Goal: Transaction & Acquisition: Purchase product/service

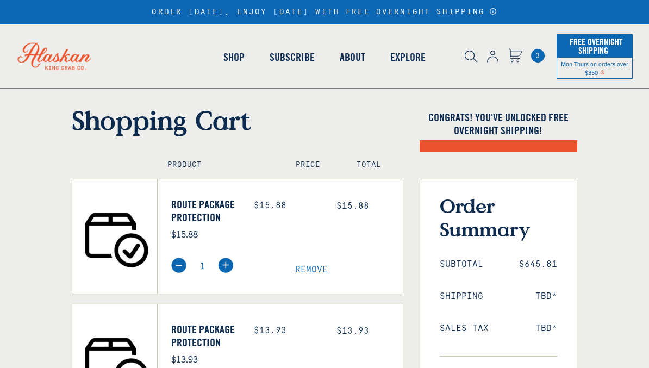
select select "40826592231503"
select select "40826730905679"
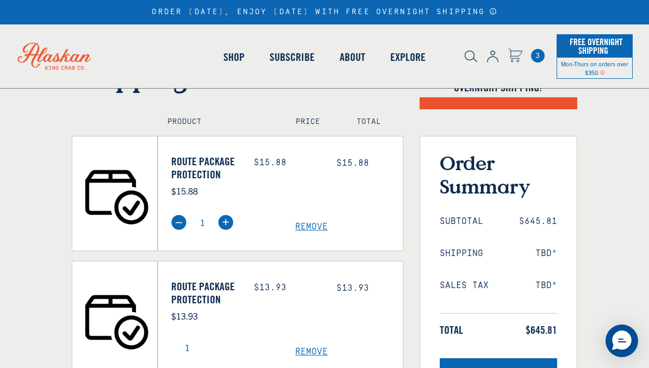
scroll to position [65, 0]
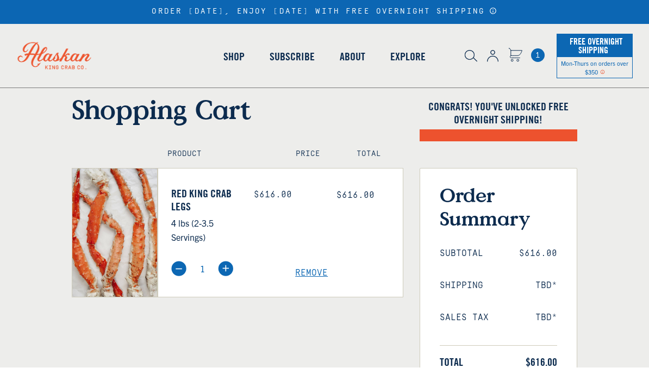
select select "40826592231503"
select select "40826730905679"
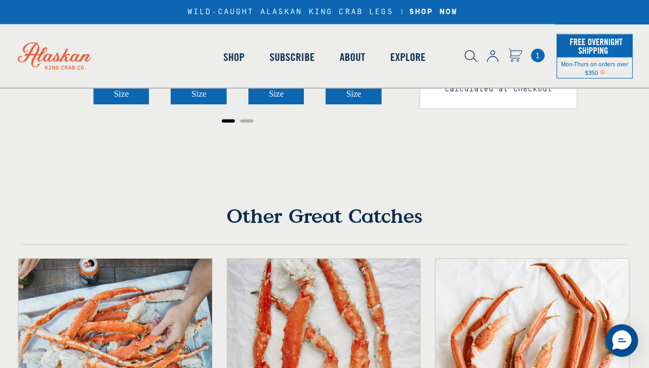
scroll to position [398, 0]
click at [414, 48] on icon "Next slide" at bounding box center [411, 42] width 11 height 11
click at [414, 48] on icon "Go to first slide" at bounding box center [412, 43] width 7 height 10
click at [416, 48] on icon "Next slide" at bounding box center [411, 42] width 11 height 11
click at [416, 48] on icon "Go to first slide" at bounding box center [411, 42] width 11 height 11
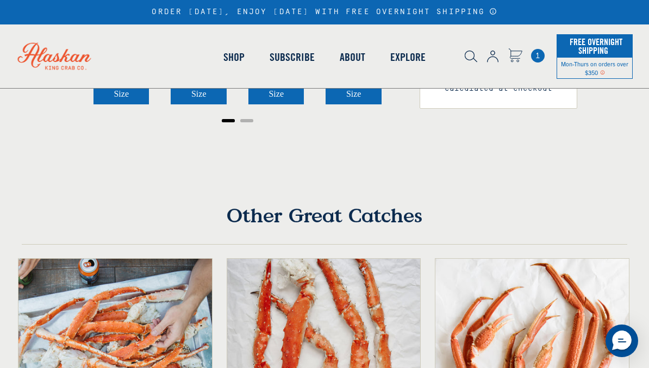
click at [417, 54] on button "Next slide" at bounding box center [412, 43] width 22 height 22
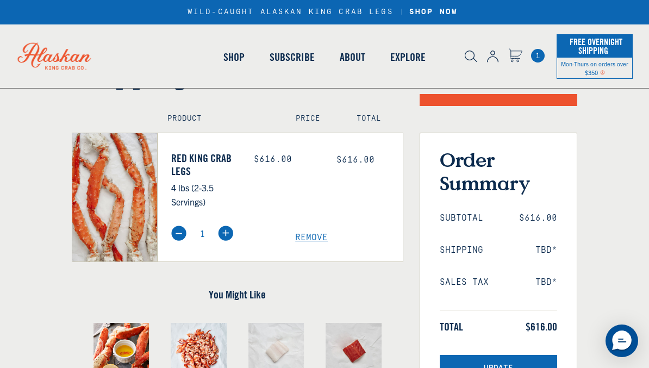
scroll to position [44, 0]
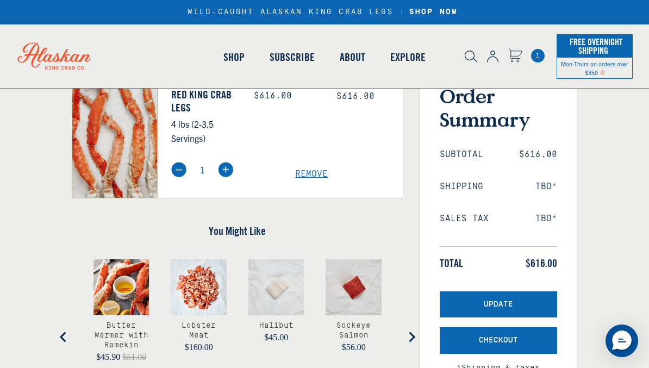
click at [618, 145] on form "Shopping Cart Congrats! You've unlocked FREE OVERNIGHT SHIPPING! Product Price …" at bounding box center [324, 218] width 649 height 447
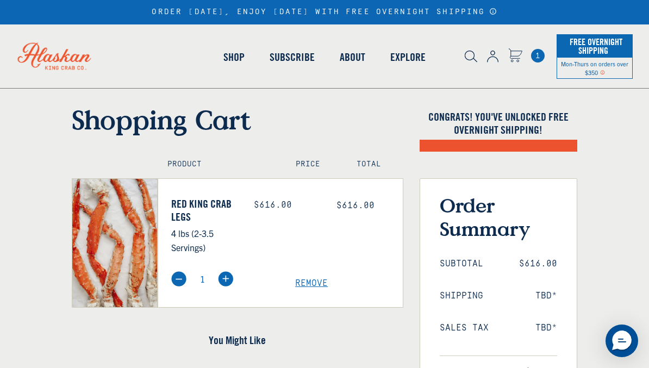
scroll to position [0, 0]
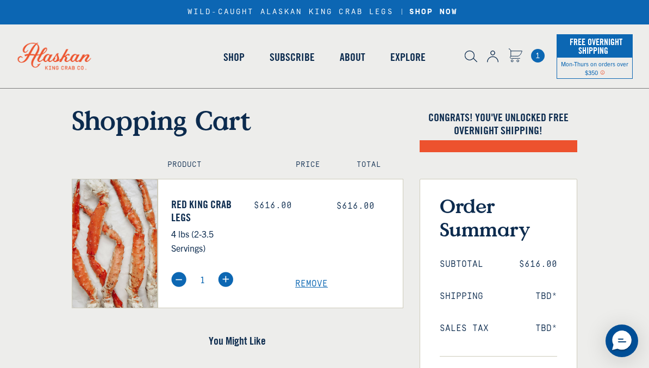
click at [105, 164] on link "King [PERSON_NAME]" at bounding box center [117, 164] width 98 height 10
